Goal: Task Accomplishment & Management: Manage account settings

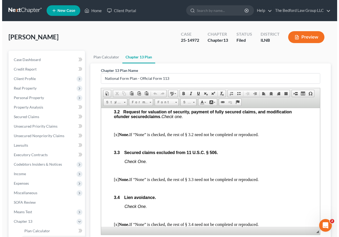
scroll to position [793, 0]
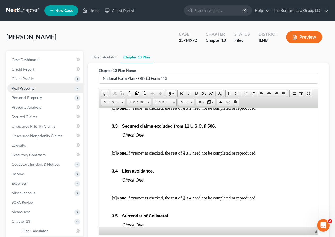
click at [25, 87] on span "Real Property" at bounding box center [23, 88] width 23 height 4
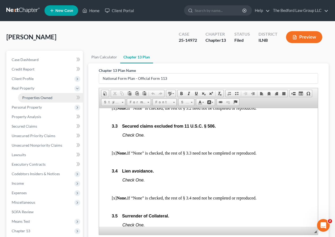
click at [51, 97] on span "Properties Owned" at bounding box center [37, 97] width 30 height 4
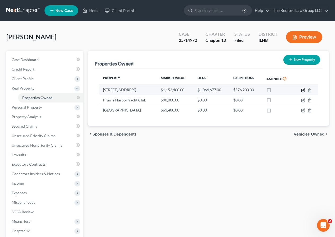
click at [302, 90] on icon "button" at bounding box center [303, 90] width 4 height 4
select select "14"
select select "3"
select select "5"
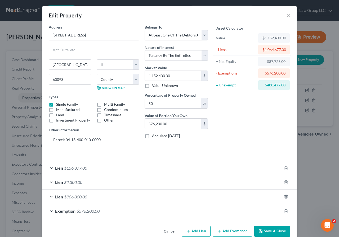
click at [267, 230] on button "Save & Close" at bounding box center [272, 231] width 36 height 11
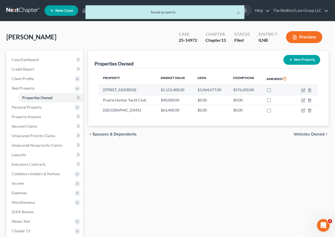
click at [117, 90] on td "[STREET_ADDRESS]" at bounding box center [128, 90] width 58 height 10
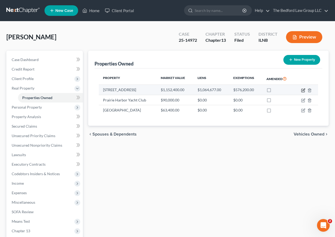
click at [301, 90] on icon "button" at bounding box center [302, 90] width 3 height 3
select select "14"
select select "15"
select select "3"
select select "5"
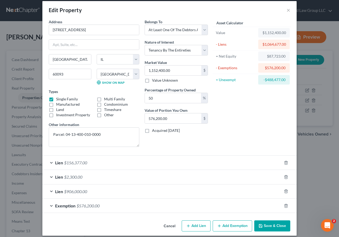
scroll to position [10, 0]
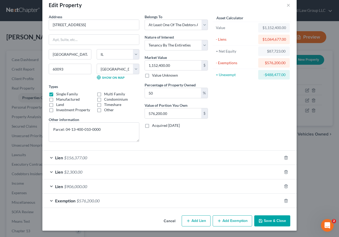
click at [119, 157] on div "Lien $156,377.00" at bounding box center [161, 158] width 239 height 14
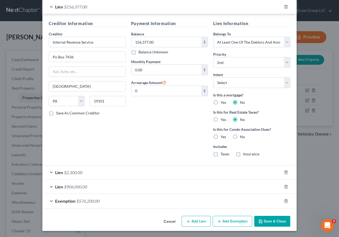
scroll to position [162, 0]
click at [122, 186] on div "Lien $906,000.00" at bounding box center [161, 187] width 239 height 14
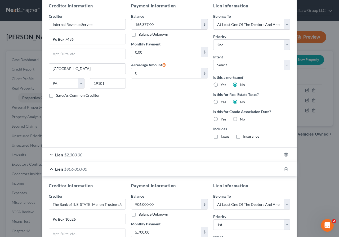
scroll to position [188, 0]
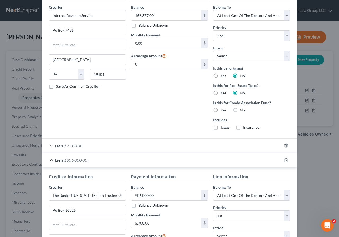
click at [132, 146] on div "Lien $2,300.00" at bounding box center [161, 146] width 239 height 14
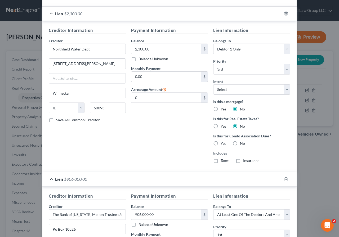
click at [117, 177] on div "Lien $906,000.00" at bounding box center [161, 179] width 239 height 14
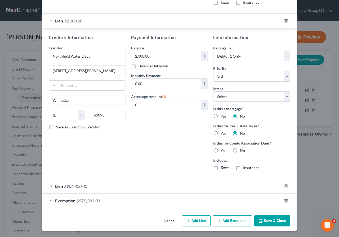
scroll to position [313, 0]
click at [120, 186] on div "Lien $906,000.00" at bounding box center [161, 186] width 239 height 14
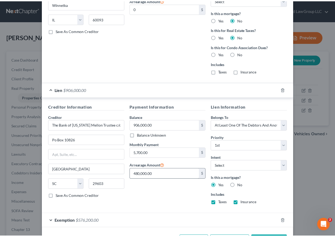
scroll to position [426, 0]
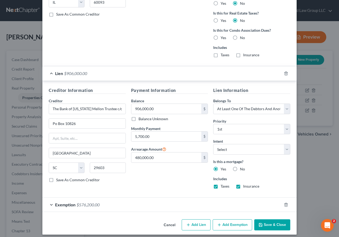
click at [274, 225] on button "Save & Close" at bounding box center [272, 225] width 36 height 11
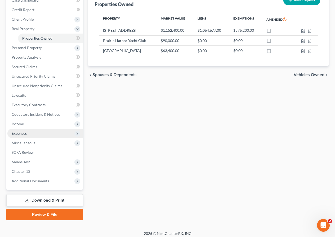
scroll to position [63, 0]
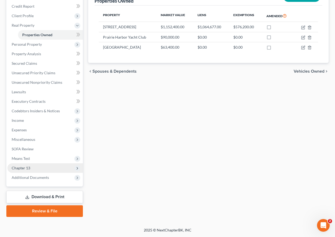
click at [45, 166] on span "Chapter 13" at bounding box center [44, 168] width 75 height 10
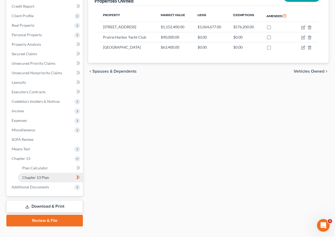
click at [52, 177] on link "Chapter 13 Plan" at bounding box center [50, 178] width 65 height 10
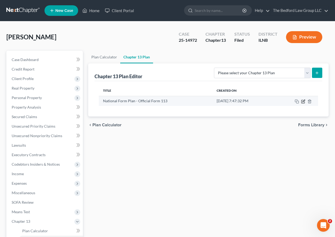
click at [302, 102] on icon "button" at bounding box center [303, 101] width 2 height 2
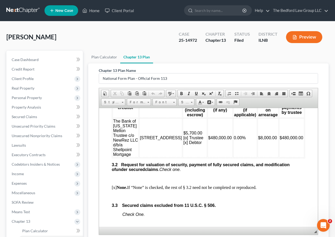
scroll to position [688, 0]
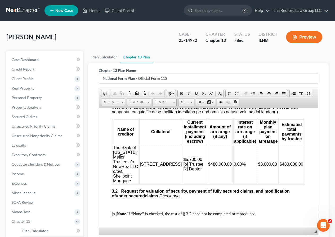
click at [183, 167] on span "$5,700.00 [o] Trustee [x] Debtor" at bounding box center [193, 164] width 20 height 14
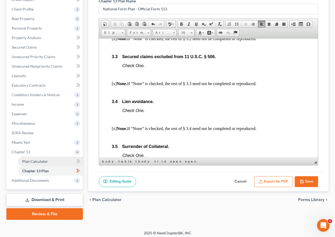
scroll to position [72, 0]
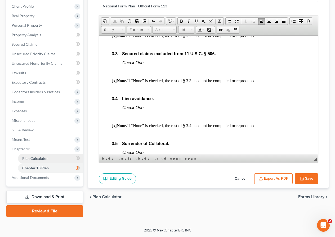
click at [33, 157] on span "Plan Calculator" at bounding box center [35, 158] width 26 height 4
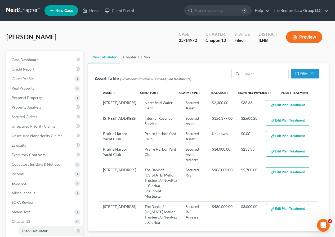
select select "59"
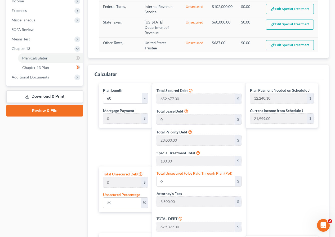
scroll to position [185, 0]
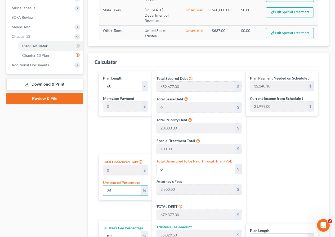
drag, startPoint x: 127, startPoint y: 190, endPoint x: 106, endPoint y: 181, distance: 22.3
click at [98, 190] on div "Plan Length 1 2 3 4 5 6 7 8 9 10 11 12 13 14 15 16 17 18 19 20 21 22 23 24 25 2…" at bounding box center [124, 178] width 56 height 215
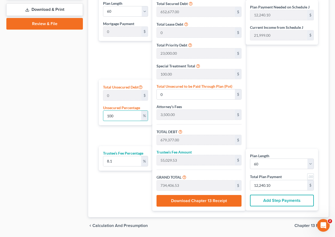
scroll to position [264, 0]
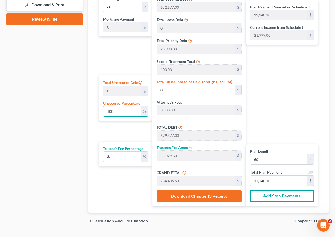
click at [125, 186] on div "Plan Length 1 2 3 4 5 6 7 8 9 10 11 12 13 14 15 16 17 18 19 20 21 22 23 24 25 2…" at bounding box center [124, 99] width 56 height 215
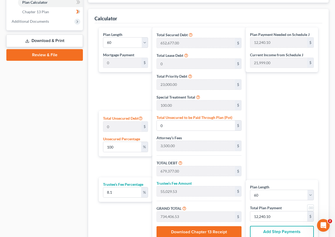
scroll to position [238, 0]
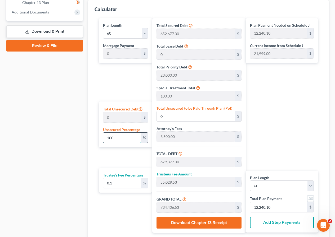
click at [119, 137] on input "100" at bounding box center [122, 138] width 38 height 10
click at [181, 117] on input "0" at bounding box center [196, 116] width 78 height 10
drag, startPoint x: 124, startPoint y: 134, endPoint x: 92, endPoint y: 142, distance: 32.8
click at [92, 142] on div "Calculator Plan Length 1 2 3 4 5 6 7 8 9 10 11 12 13 14 15 16 17 18 19 20 21 22…" at bounding box center [208, 120] width 240 height 240
type input "25"
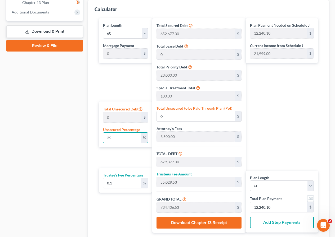
click at [71, 139] on div "Case Dashboard Payments Invoices Payments Payments Credit Report Client Profile" at bounding box center [45, 35] width 82 height 444
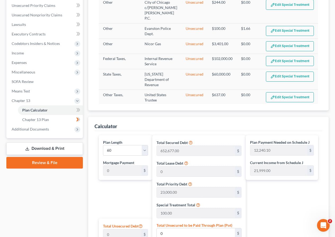
scroll to position [106, 0]
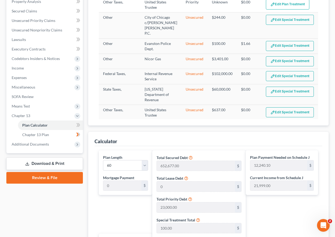
click at [69, 165] on link "Download & Print" at bounding box center [44, 164] width 76 height 12
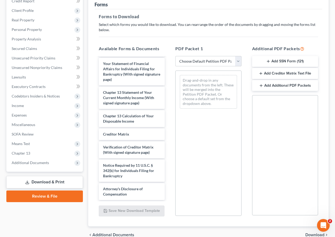
scroll to position [350, 0]
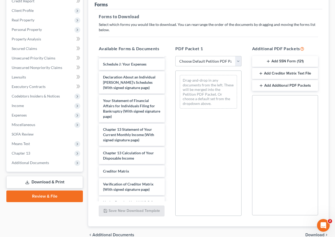
click at [238, 58] on select "Choose Default Petition PDF Packet Complete Bankruptcy Petition (all forms and …" at bounding box center [208, 61] width 66 height 11
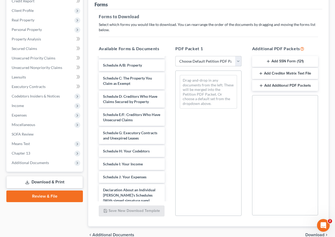
scroll to position [218, 0]
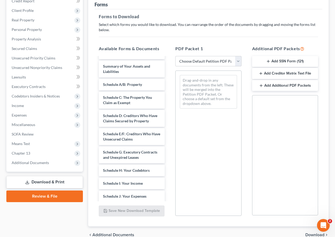
click at [60, 181] on link "Download & Print" at bounding box center [44, 182] width 76 height 12
click at [52, 150] on span "Chapter 13" at bounding box center [44, 154] width 75 height 10
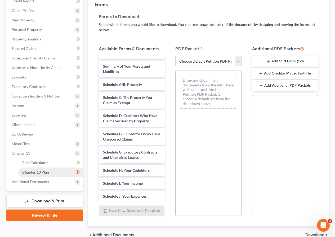
click at [55, 172] on link "Chapter 13 Plan" at bounding box center [50, 173] width 65 height 10
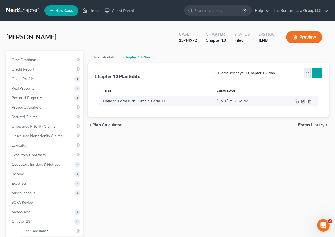
click at [217, 101] on td "[DATE] 7:47:32 PM" at bounding box center [243, 101] width 63 height 10
click at [232, 102] on td "[DATE] 7:47:32 PM" at bounding box center [243, 101] width 63 height 10
click at [305, 102] on icon "button" at bounding box center [303, 101] width 4 height 4
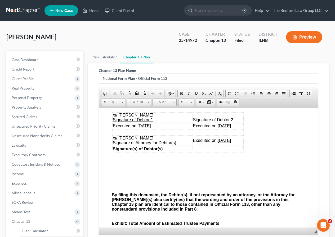
scroll to position [1719, 0]
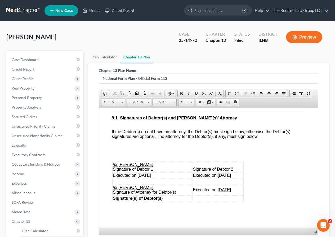
click at [217, 173] on u "[DATE]" at bounding box center [223, 175] width 13 height 4
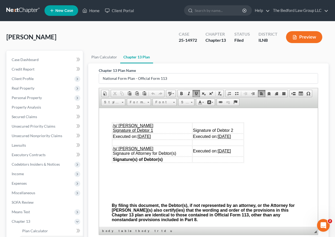
scroll to position [1746, 0]
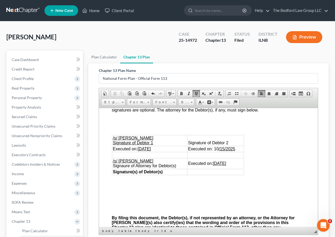
click at [218, 161] on u "[DATE]" at bounding box center [219, 163] width 13 height 4
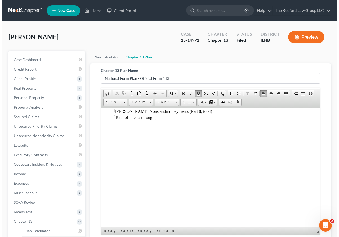
scroll to position [72, 0]
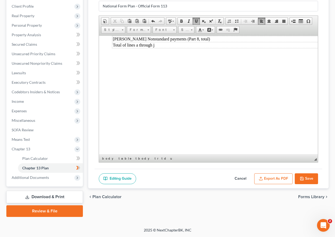
click at [266, 179] on button "Export as PDF" at bounding box center [273, 179] width 38 height 11
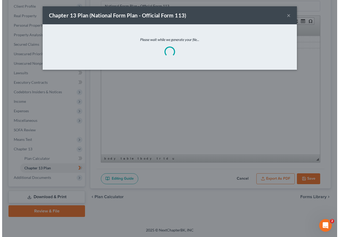
scroll to position [1968, 0]
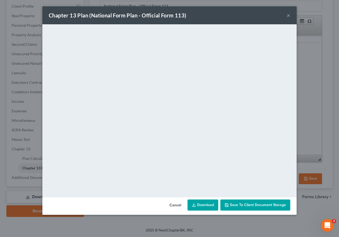
click at [210, 207] on link "Download" at bounding box center [202, 205] width 31 height 11
click at [264, 207] on span "Save to Client Document Storage" at bounding box center [258, 205] width 56 height 4
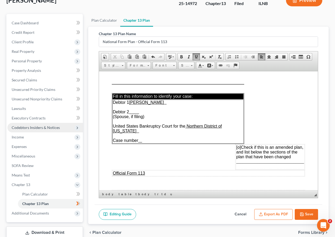
scroll to position [46, 0]
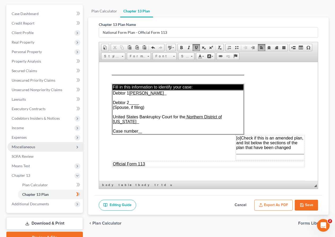
click at [51, 146] on span "Miscellaneous" at bounding box center [44, 147] width 75 height 10
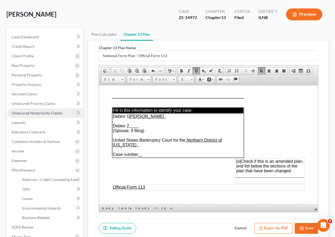
scroll to position [101, 0]
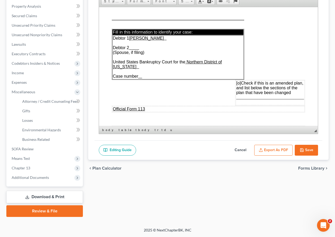
click at [61, 197] on link "Download & Print" at bounding box center [44, 197] width 76 height 12
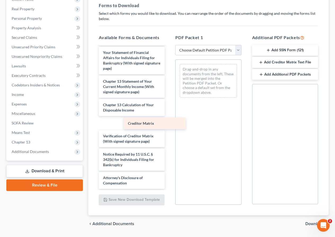
scroll to position [409, 0]
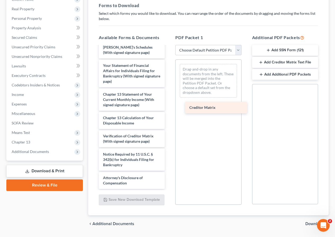
drag, startPoint x: 125, startPoint y: 122, endPoint x: 211, endPoint y: 107, distance: 87.6
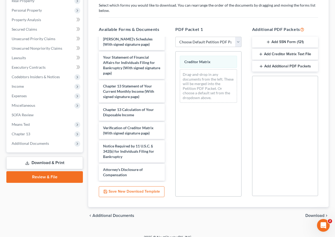
scroll to position [95, 0]
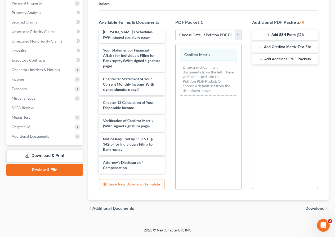
click at [308, 209] on span "Download" at bounding box center [314, 209] width 19 height 4
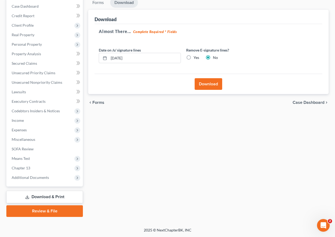
scroll to position [53, 0]
click at [205, 83] on button "Download" at bounding box center [208, 84] width 28 height 12
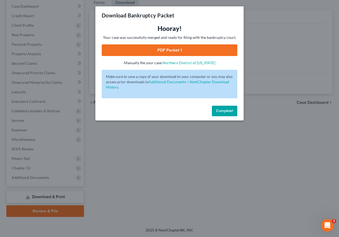
click at [162, 50] on link "PDF Packet 1" at bounding box center [169, 50] width 135 height 12
click at [219, 110] on span "Complete!" at bounding box center [224, 111] width 17 height 4
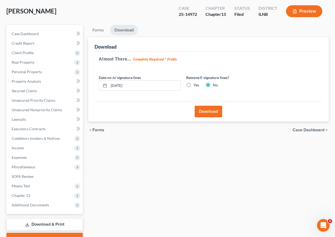
scroll to position [0, 0]
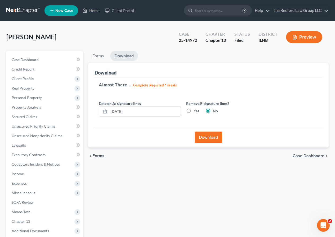
click at [20, 8] on link at bounding box center [23, 11] width 34 height 10
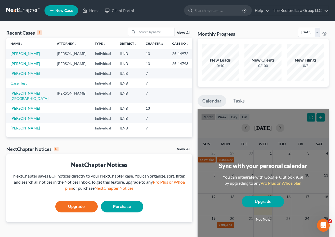
click at [32, 106] on link "Haertel, Steven" at bounding box center [25, 108] width 29 height 4
select select "6"
